Goal: Information Seeking & Learning: Learn about a topic

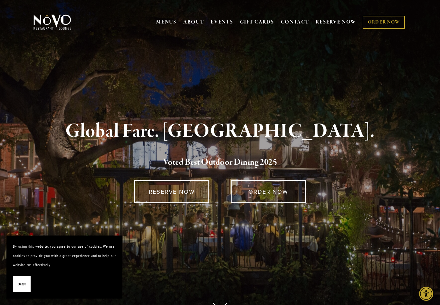
click at [164, 15] on nav "MENUS BRUNCH LUNCH LATE LUNCH DINNER KID'S DESSERT WINE COCKTAILS BEER SPIRITS …" at bounding box center [280, 22] width 251 height 22
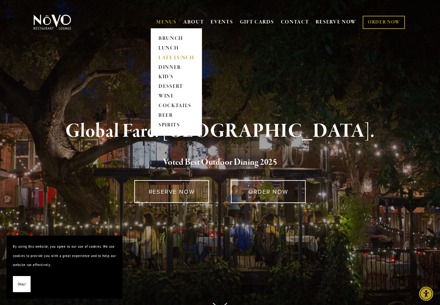
click at [189, 57] on link "LATE LUNCH" at bounding box center [176, 58] width 40 height 10
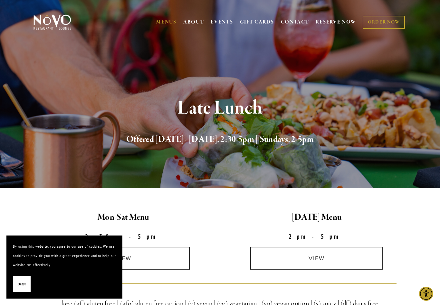
click at [28, 284] on button "Okay!" at bounding box center [22, 284] width 18 height 16
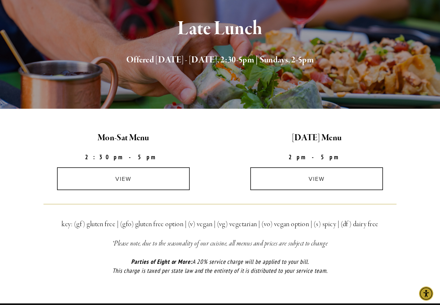
scroll to position [90, 0]
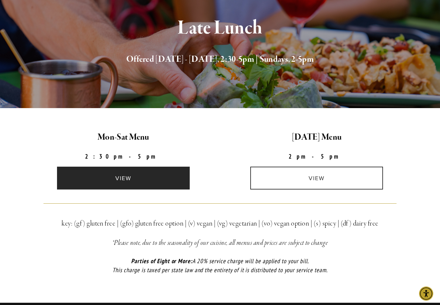
click at [120, 177] on link "view" at bounding box center [123, 178] width 133 height 23
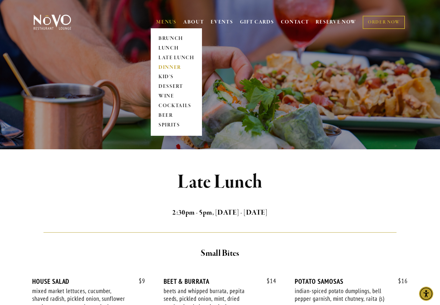
click at [178, 68] on link "DINNER" at bounding box center [176, 68] width 40 height 10
